Goal: Task Accomplishment & Management: Complete application form

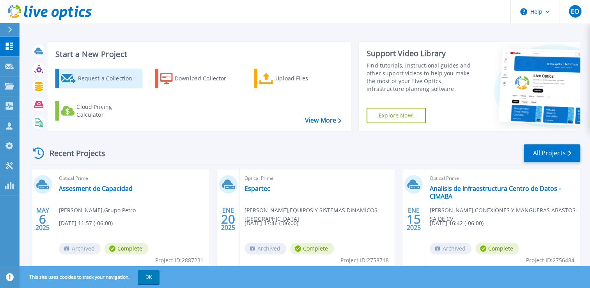
click at [130, 79] on div "Request a Collection" at bounding box center [109, 79] width 62 height 16
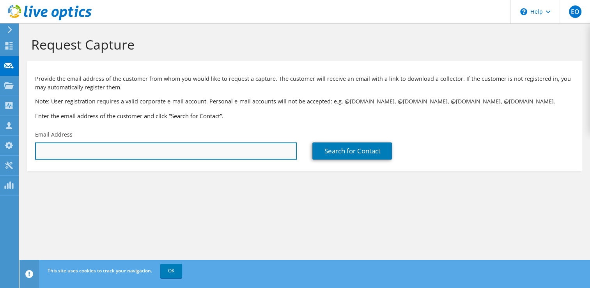
click at [100, 150] on input "text" at bounding box center [166, 150] width 262 height 17
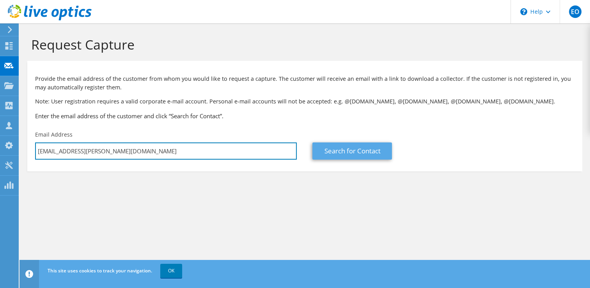
type input "diego.castillo@fastprobags.com"
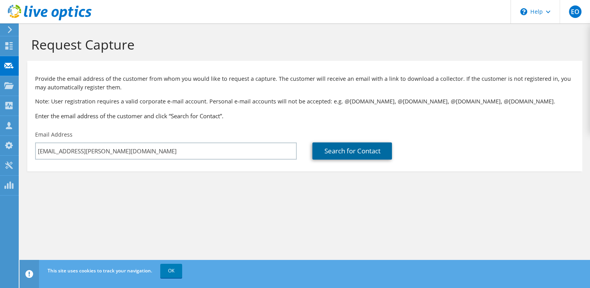
click at [341, 151] on link "Search for Contact" at bounding box center [353, 150] width 80 height 17
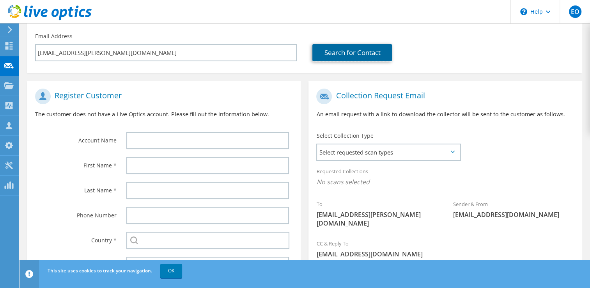
scroll to position [98, 0]
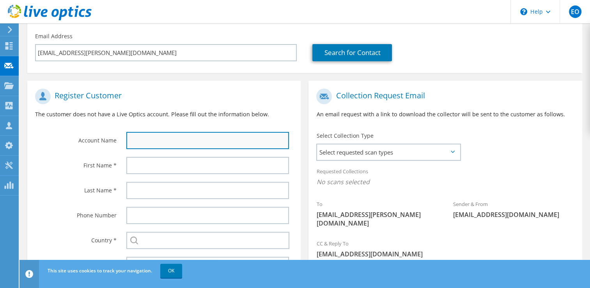
click at [216, 141] on input "text" at bounding box center [207, 140] width 163 height 17
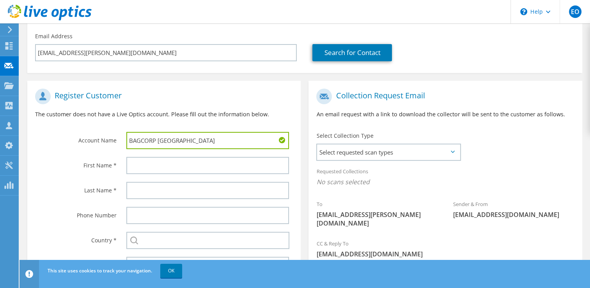
type input "BAGCORP MEXICO"
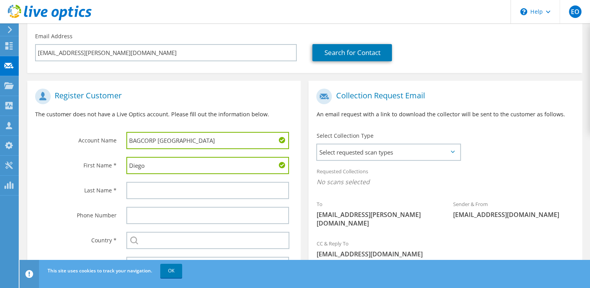
type input "Diego"
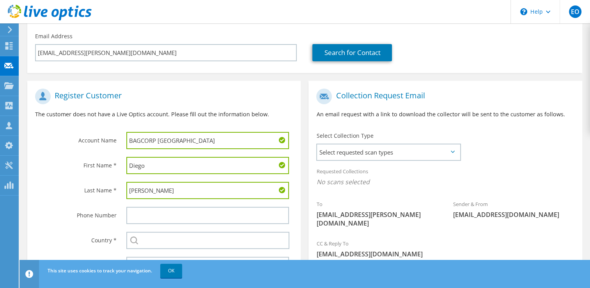
type input "Castillo"
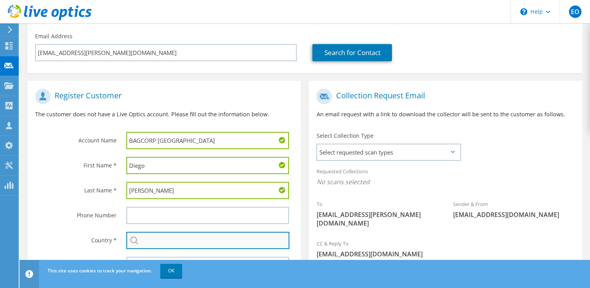
click at [185, 240] on input "text" at bounding box center [208, 240] width 164 height 17
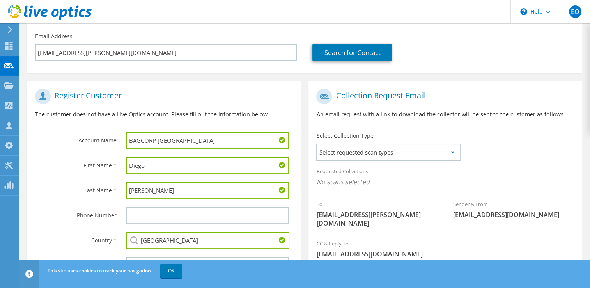
type input "Mexico"
click at [59, 232] on label "Country *" at bounding box center [76, 238] width 82 height 12
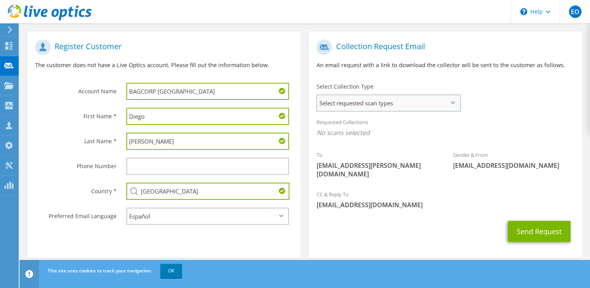
click at [447, 107] on span "Select requested scan types" at bounding box center [388, 103] width 142 height 16
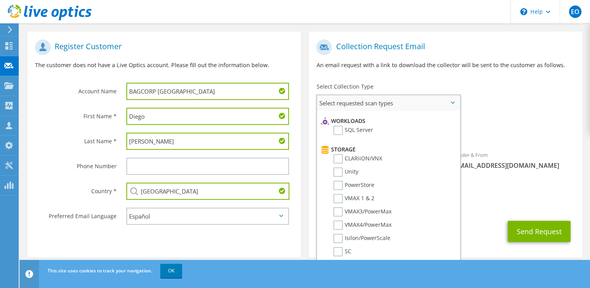
scroll to position [0, 0]
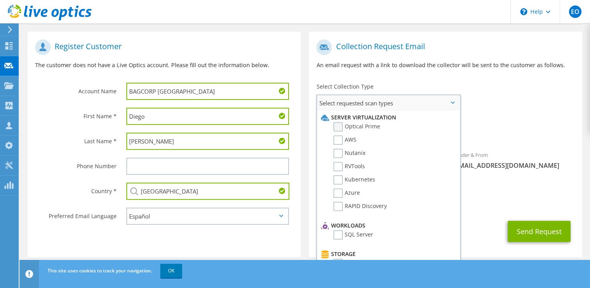
click at [338, 126] on label "Optical Prime" at bounding box center [357, 126] width 47 height 9
click at [0, 0] on input "Optical Prime" at bounding box center [0, 0] width 0 height 0
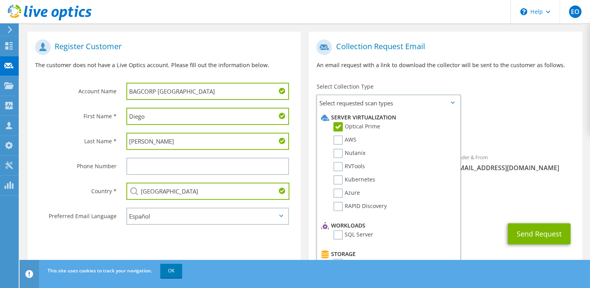
click at [512, 203] on span "[EMAIL_ADDRESS][DOMAIN_NAME]" at bounding box center [446, 207] width 258 height 9
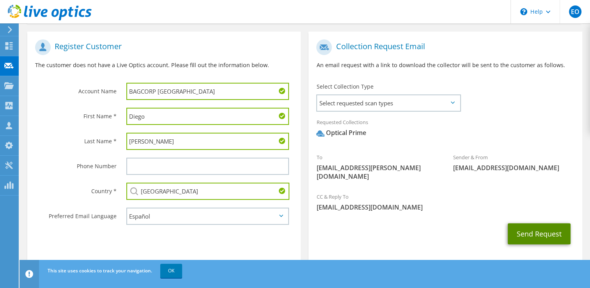
click at [530, 229] on button "Send Request" at bounding box center [539, 233] width 63 height 21
